Goal: Transaction & Acquisition: Purchase product/service

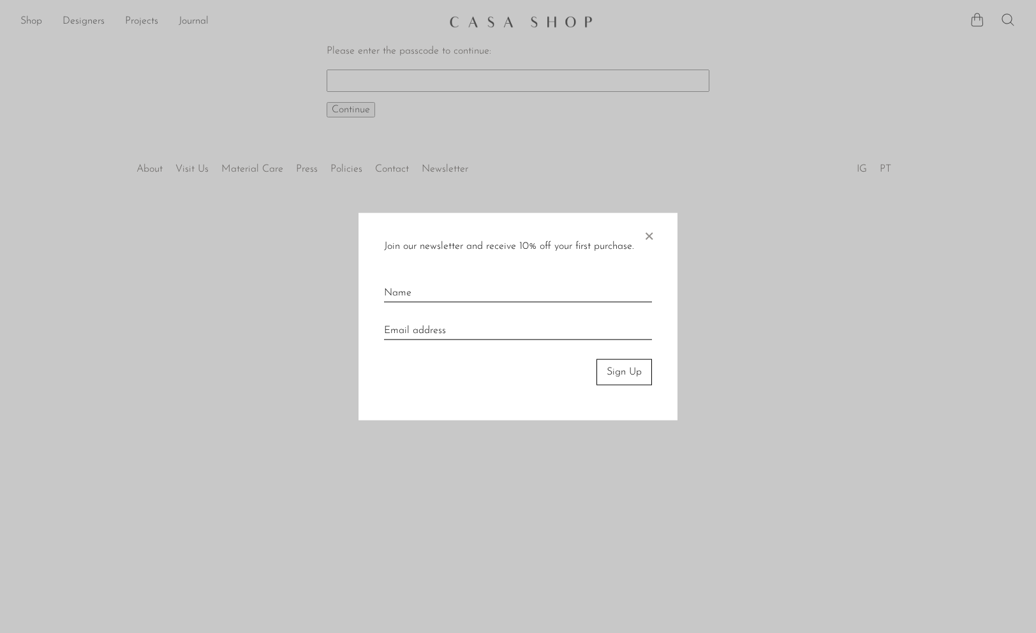
click at [648, 237] on span "×" at bounding box center [649, 233] width 13 height 41
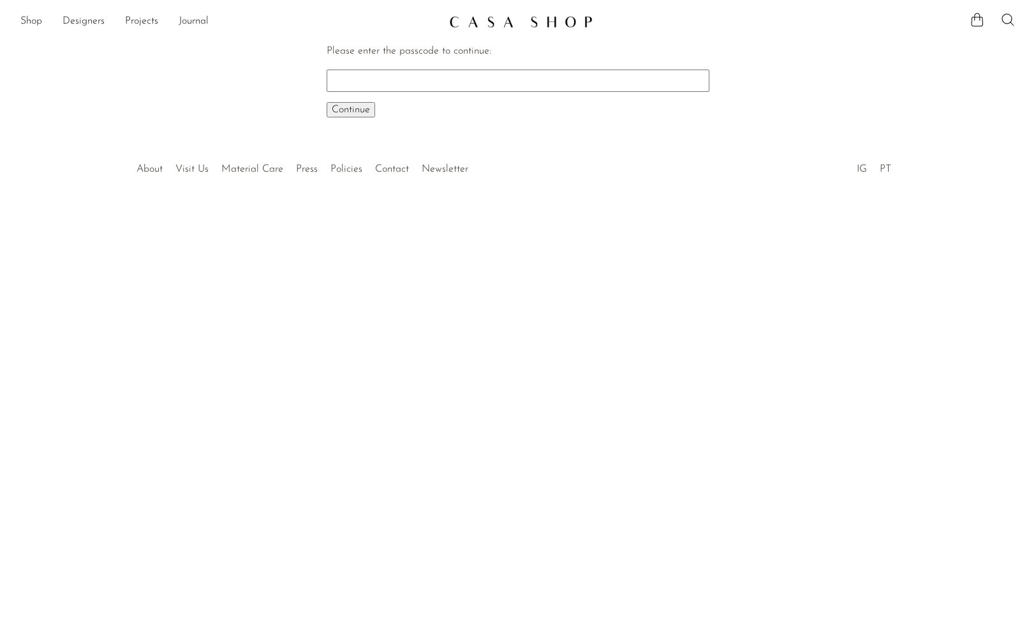
click at [431, 84] on input "Please enter the passcode to continue:" at bounding box center [518, 81] width 383 height 22
type input "EARLY"
click at [340, 110] on span "Continue" at bounding box center [351, 110] width 38 height 10
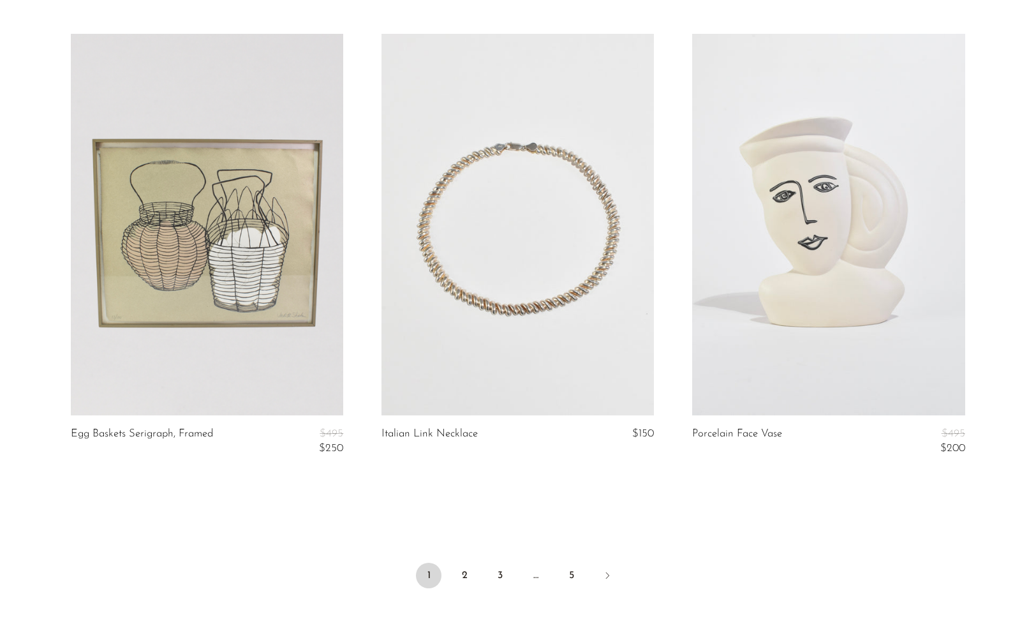
scroll to position [4998, 0]
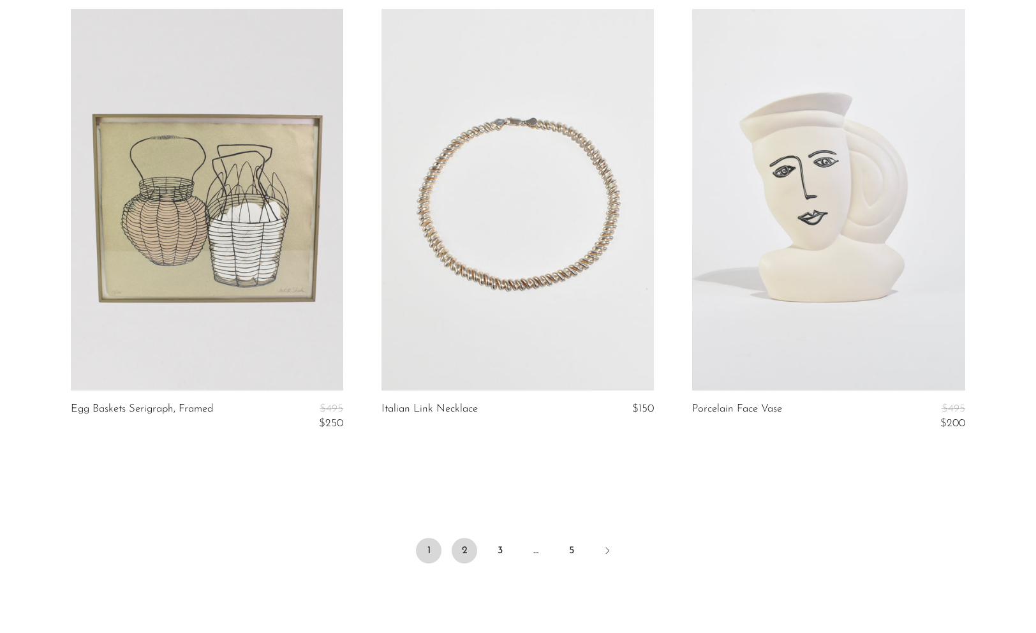
click at [469, 556] on link "2" at bounding box center [465, 551] width 26 height 26
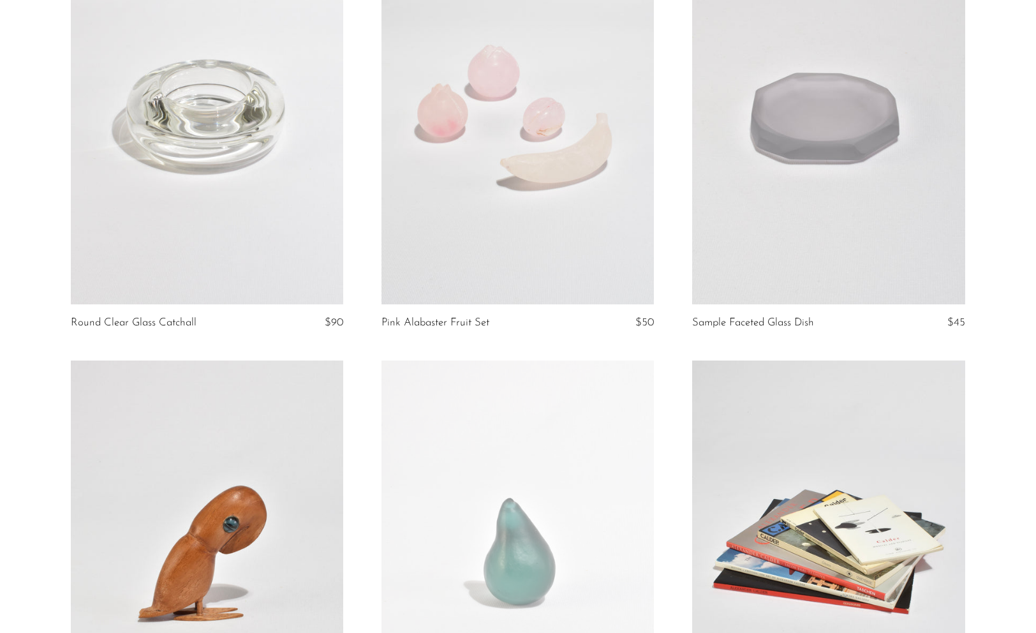
scroll to position [4195, 0]
click at [833, 182] on link at bounding box center [828, 113] width 272 height 382
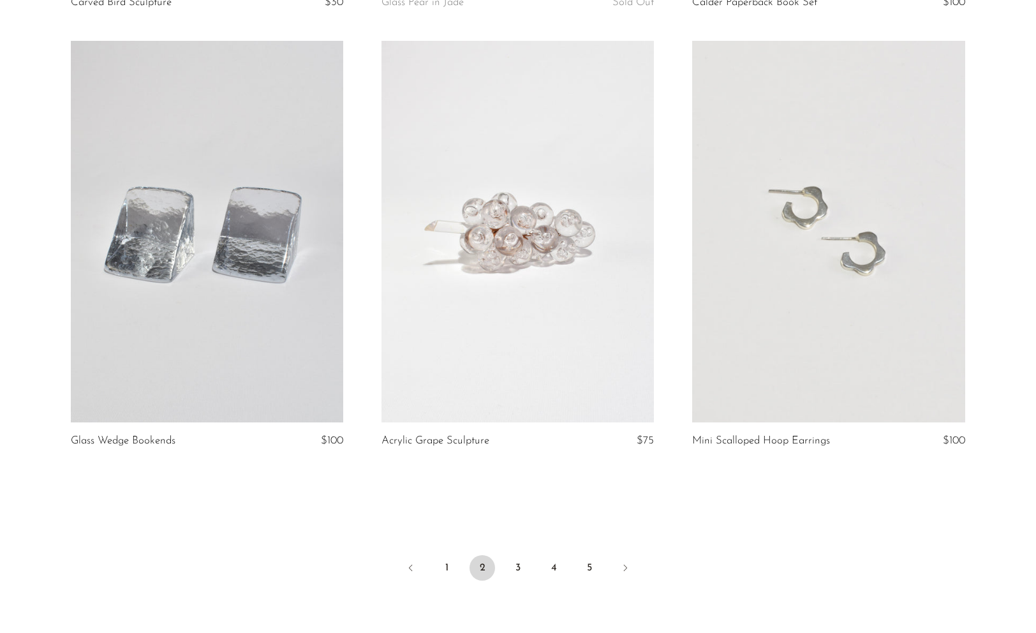
scroll to position [4954, 0]
click at [522, 571] on link "3" at bounding box center [518, 567] width 26 height 26
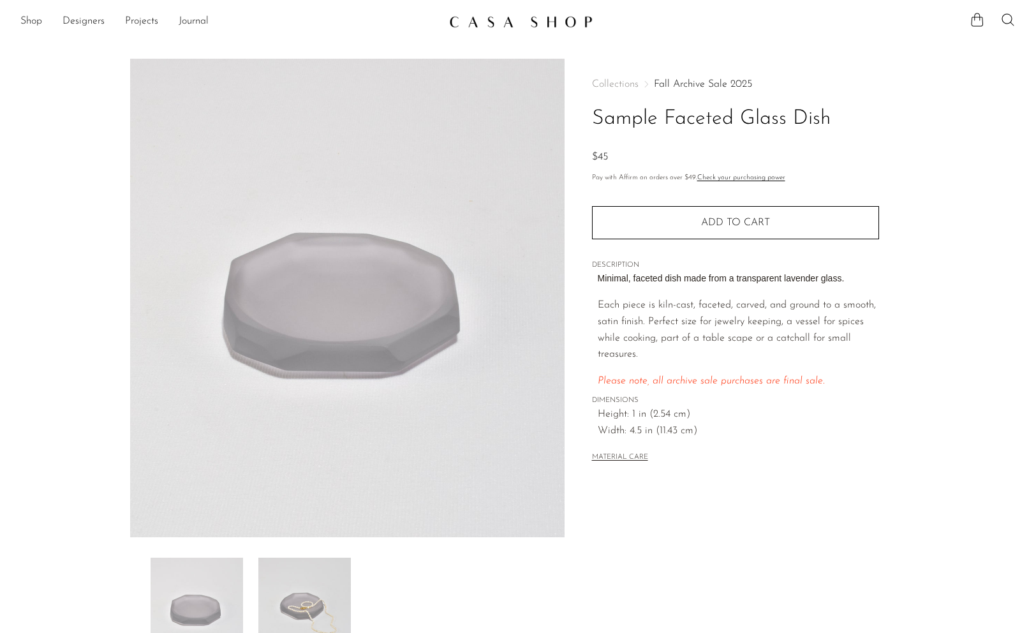
click at [306, 606] on img at bounding box center [304, 609] width 93 height 102
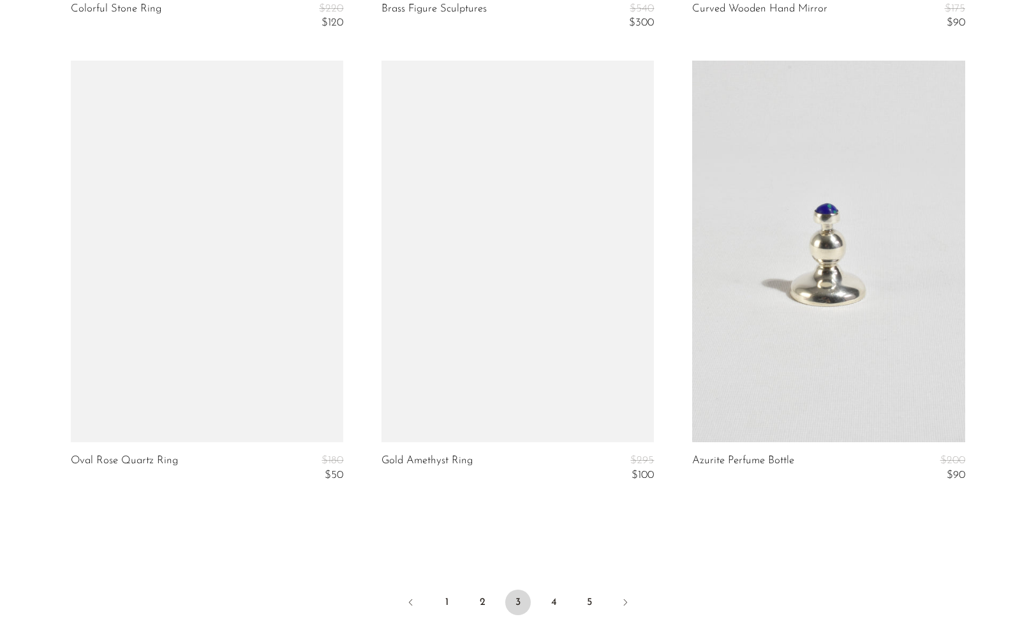
scroll to position [5022, 0]
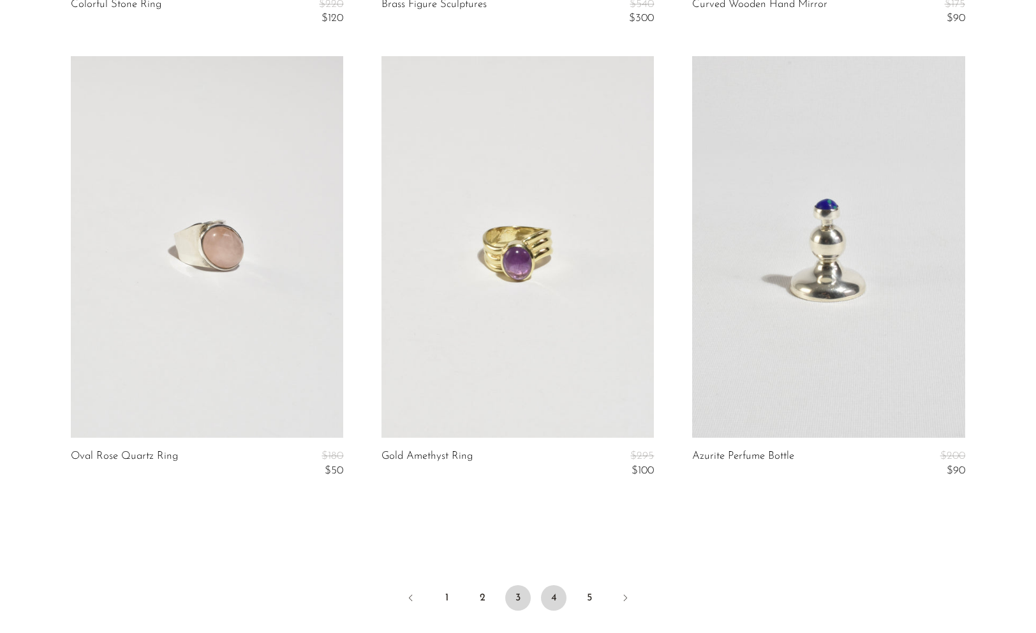
click at [554, 600] on link "4" at bounding box center [554, 598] width 26 height 26
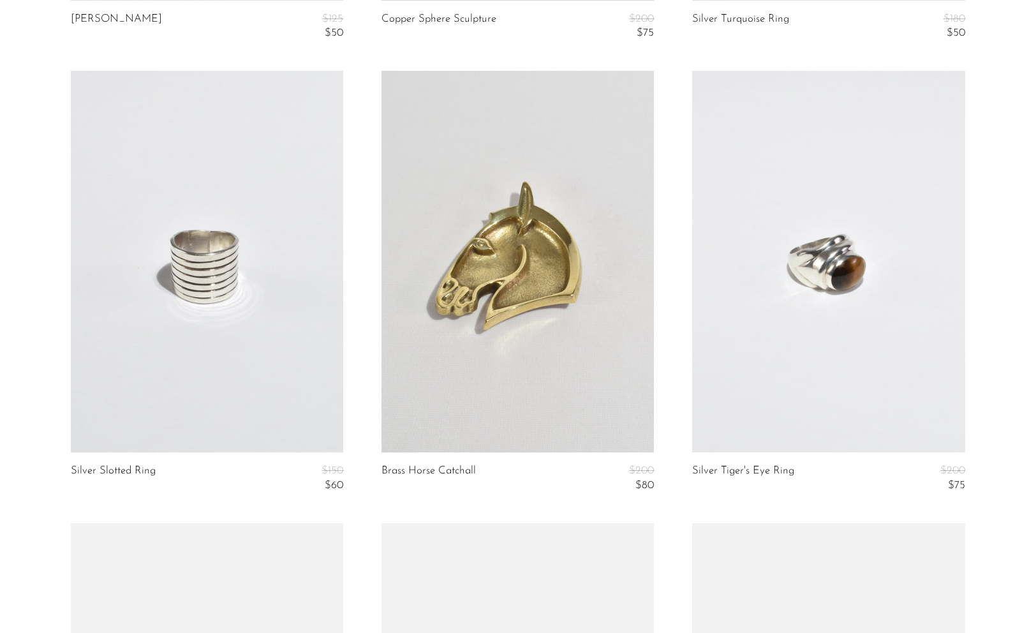
scroll to position [1870, 0]
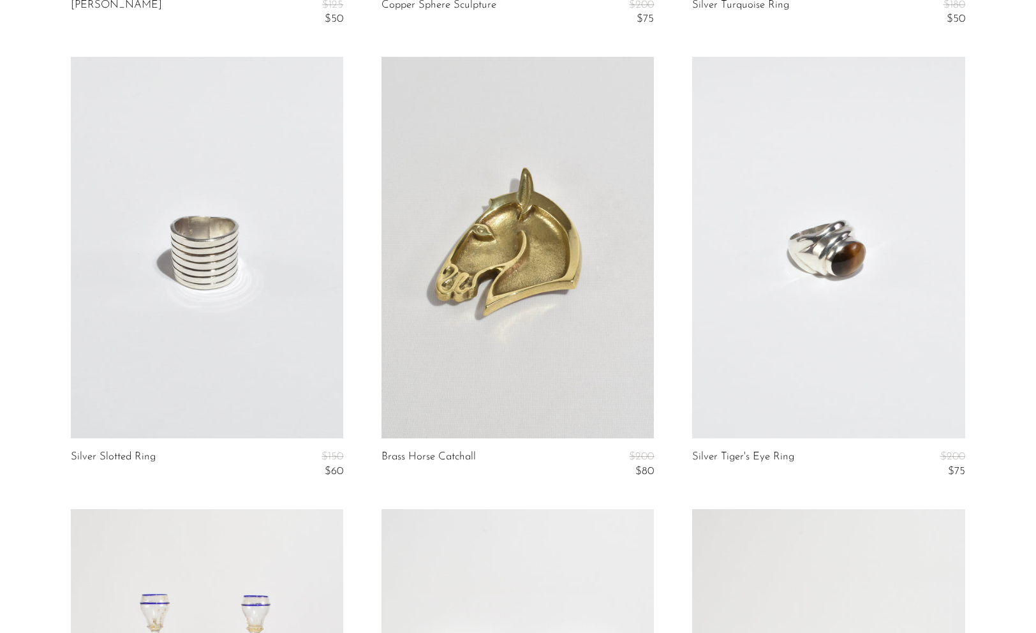
click at [274, 283] on link at bounding box center [207, 248] width 272 height 382
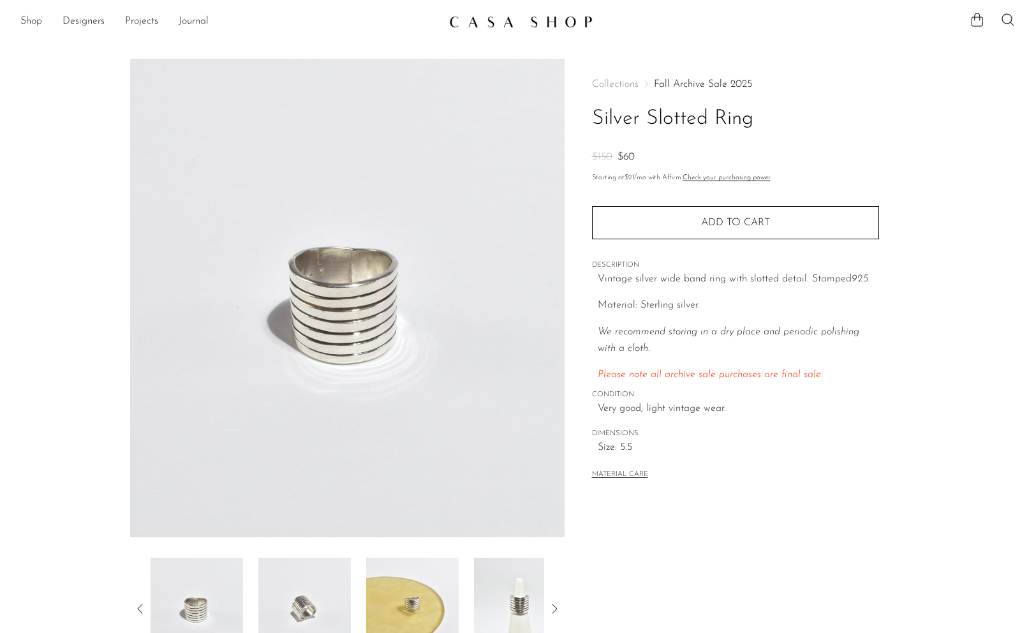
click at [401, 601] on img at bounding box center [412, 609] width 93 height 102
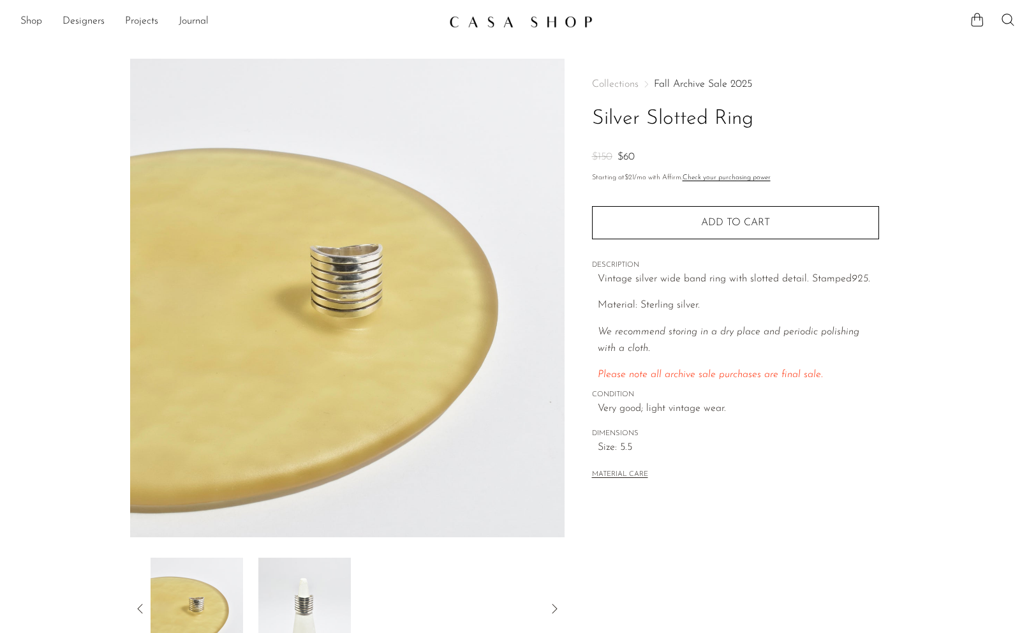
click at [310, 597] on img at bounding box center [304, 609] width 93 height 102
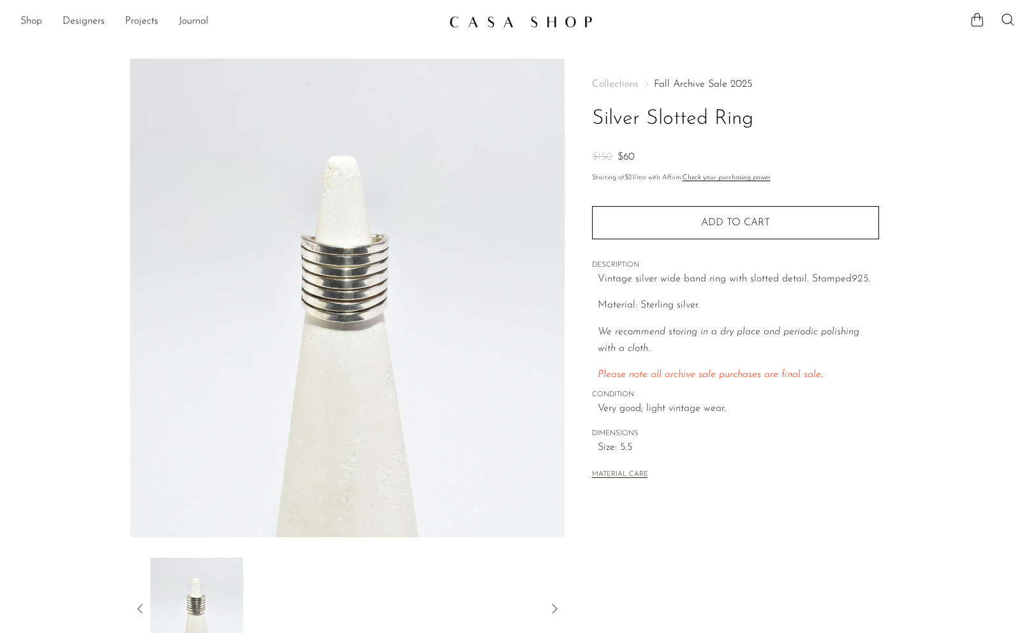
click at [553, 607] on icon at bounding box center [554, 608] width 15 height 15
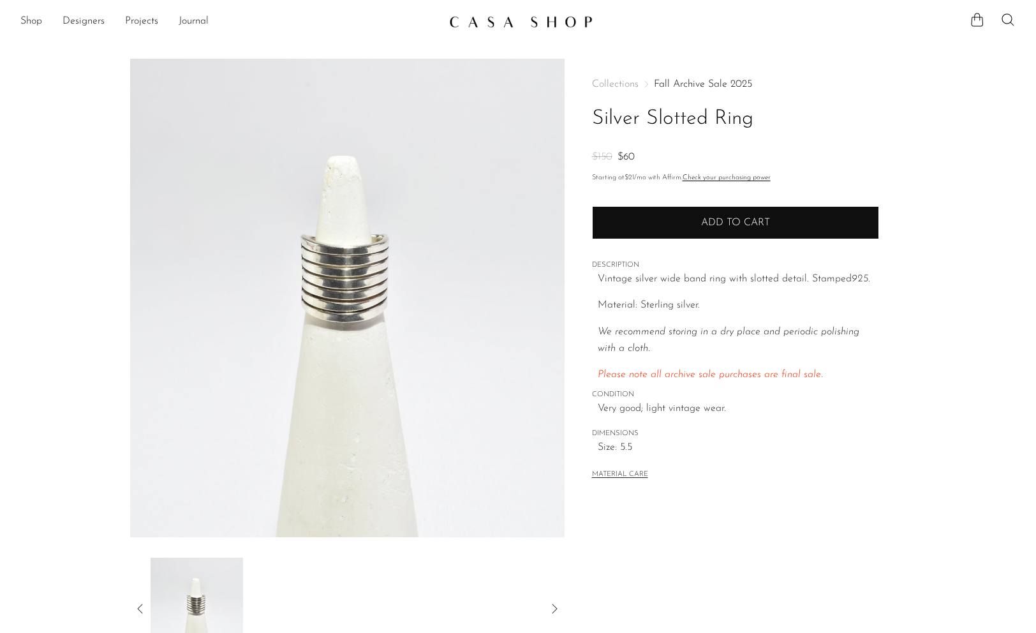
click at [738, 227] on span "Add to cart" at bounding box center [735, 223] width 69 height 10
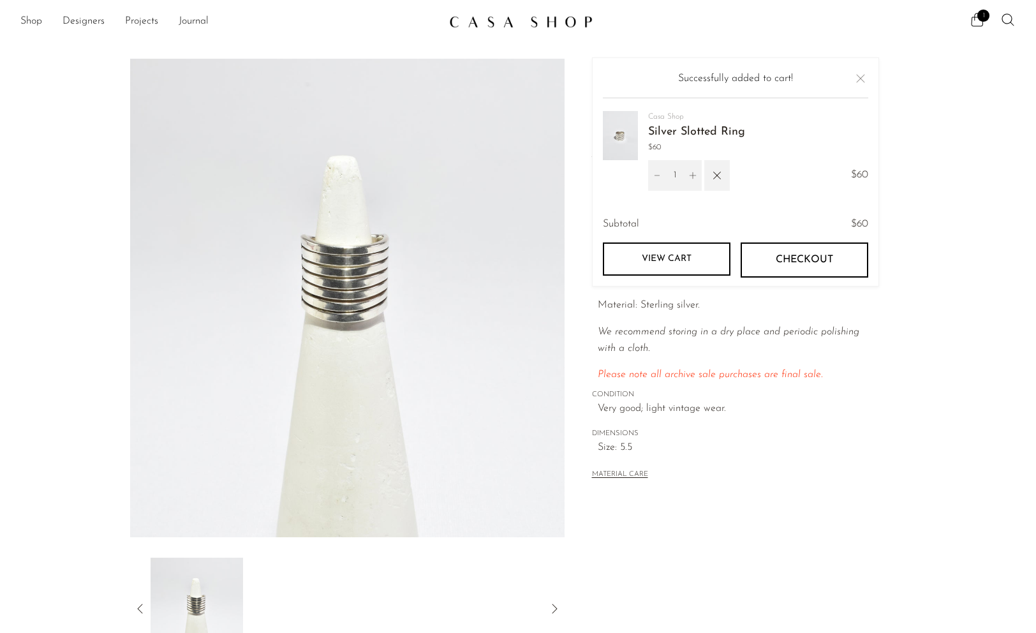
click at [875, 70] on div "Your cart is empty Continue shopping Successfully added to cart! [GEOGRAPHIC_DA…" at bounding box center [735, 171] width 287 height 229
click at [144, 604] on icon at bounding box center [140, 608] width 15 height 15
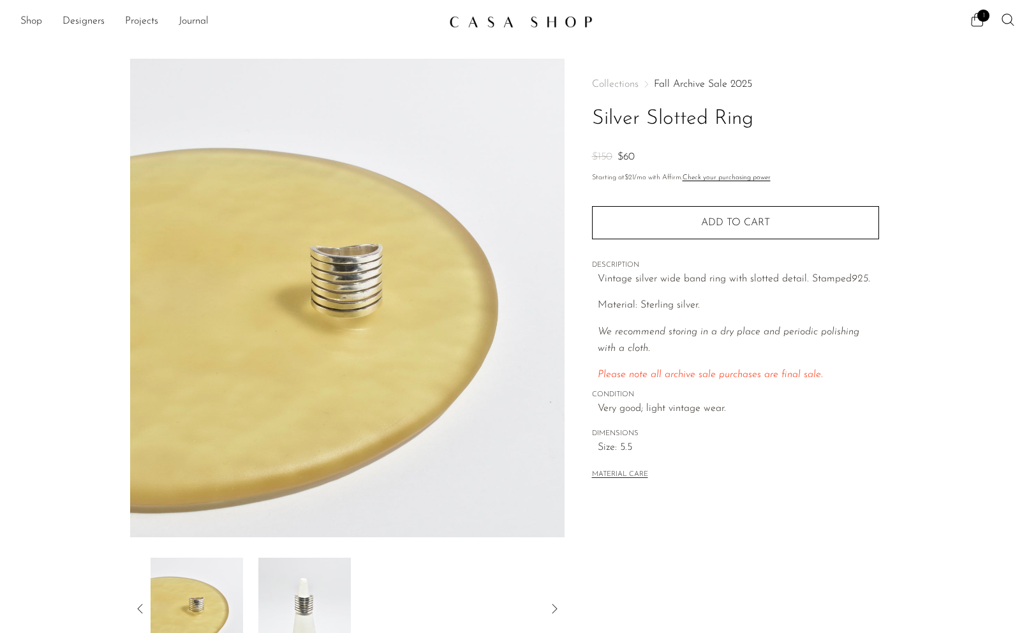
click at [138, 609] on icon at bounding box center [140, 608] width 15 height 15
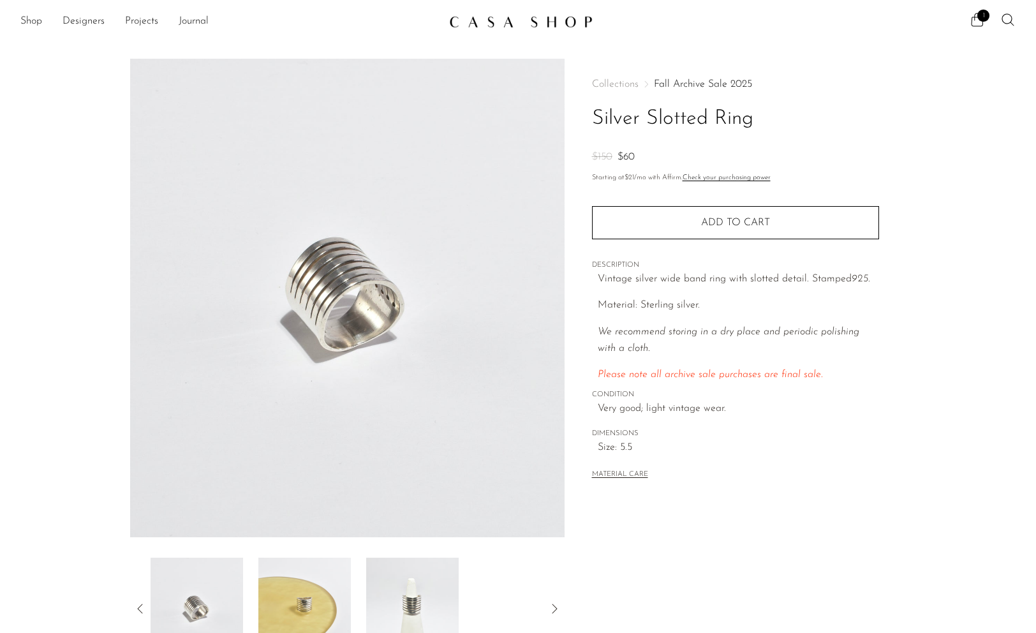
click at [138, 609] on icon at bounding box center [140, 608] width 15 height 15
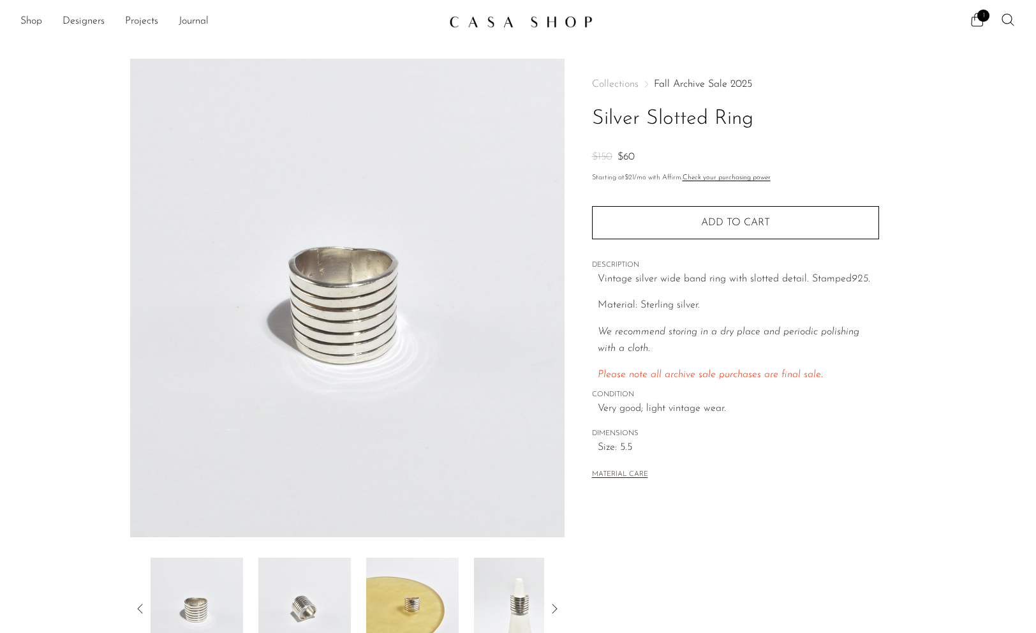
click at [138, 609] on icon at bounding box center [140, 608] width 15 height 15
